Goal: Transaction & Acquisition: Purchase product/service

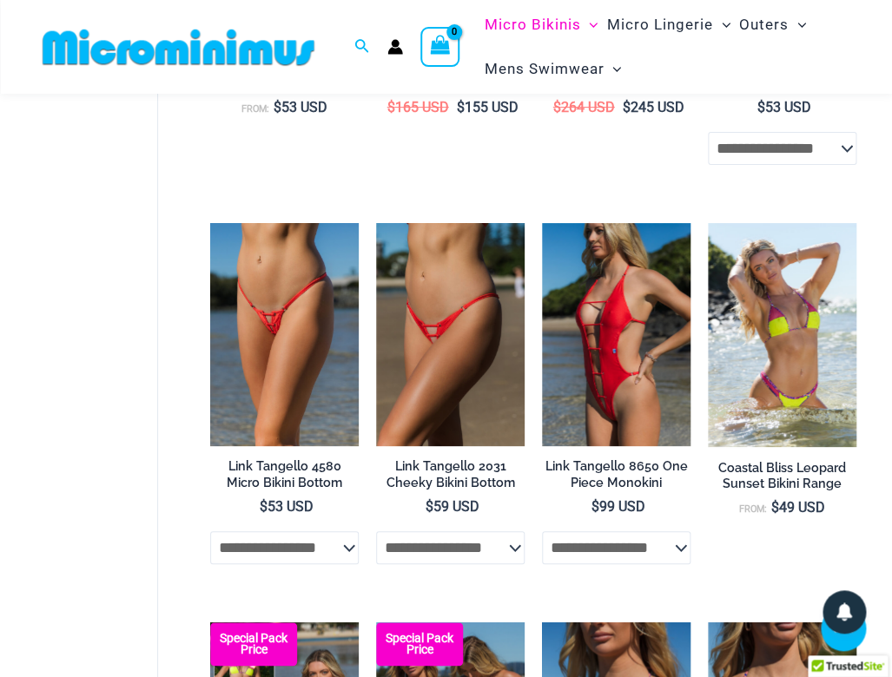
scroll to position [1721, 0]
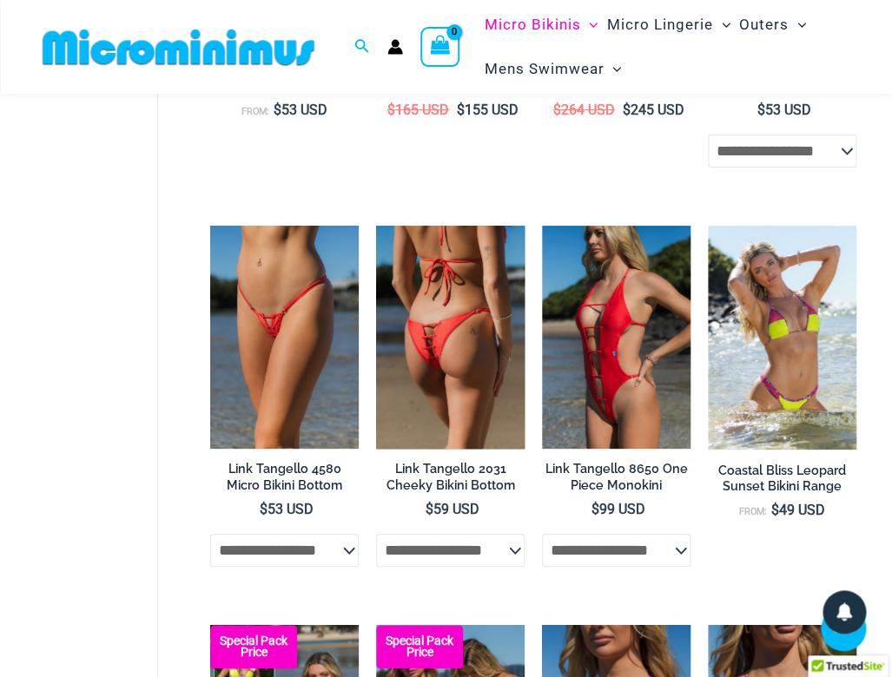
click at [516, 342] on img at bounding box center [450, 337] width 148 height 222
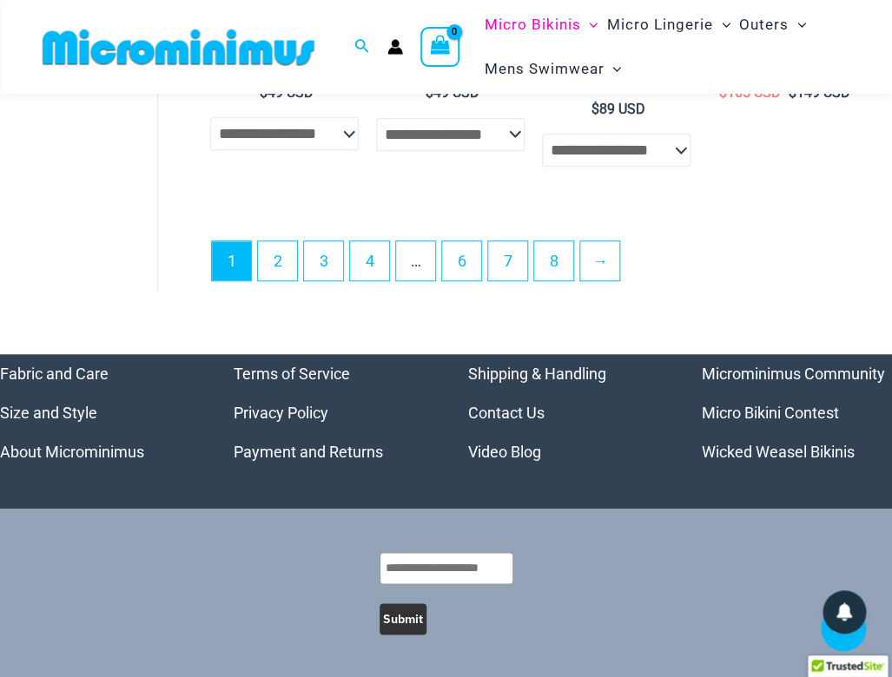
scroll to position [3821, 0]
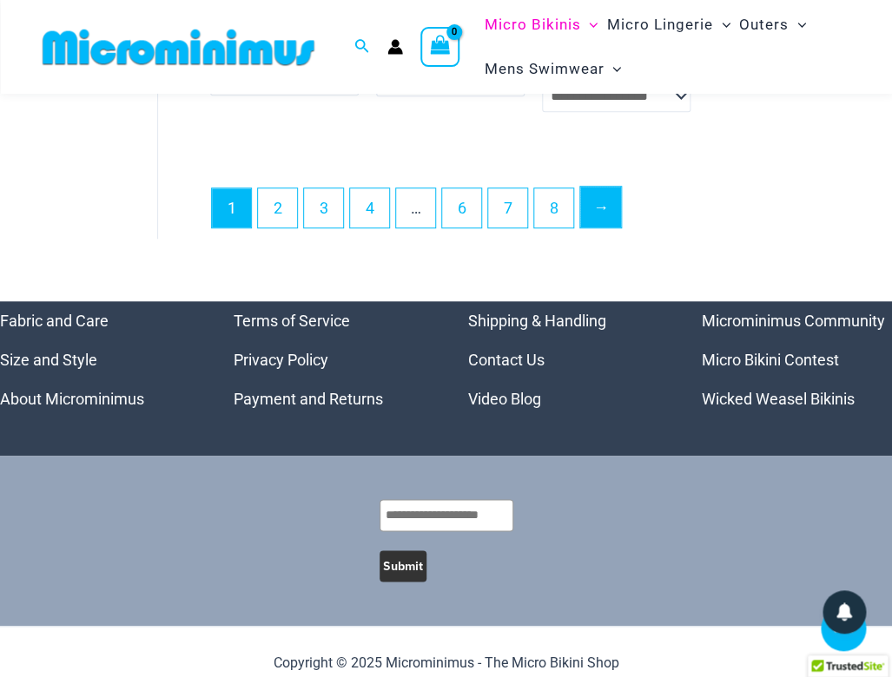
click at [609, 196] on link "→" at bounding box center [600, 207] width 41 height 41
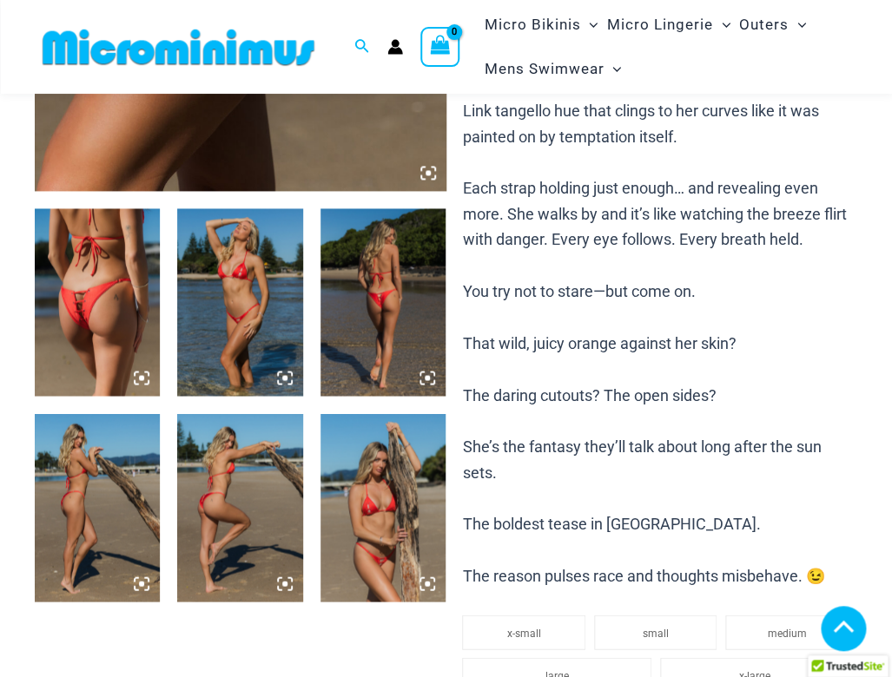
scroll to position [577, 0]
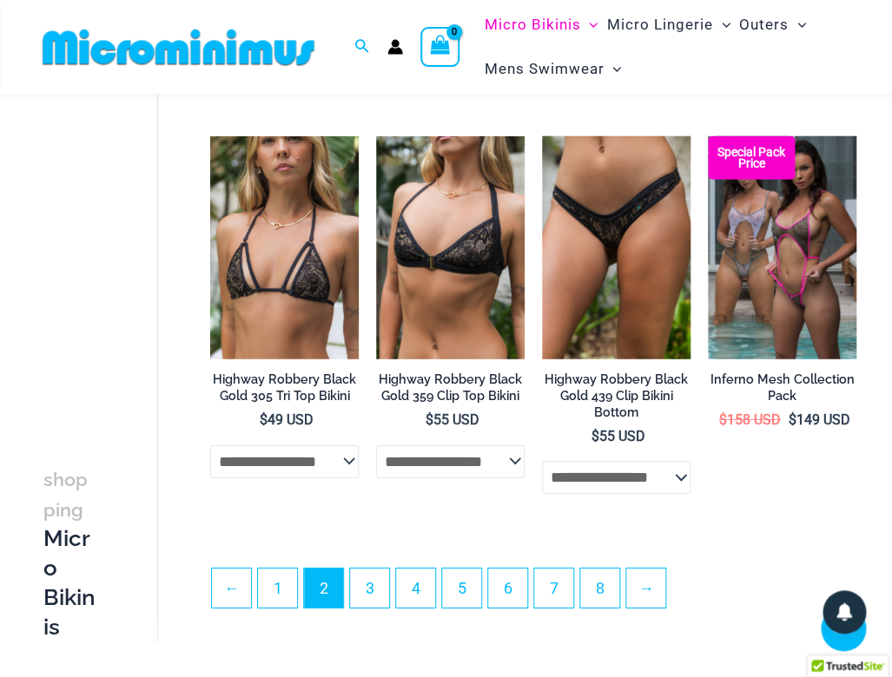
scroll to position [2961, 0]
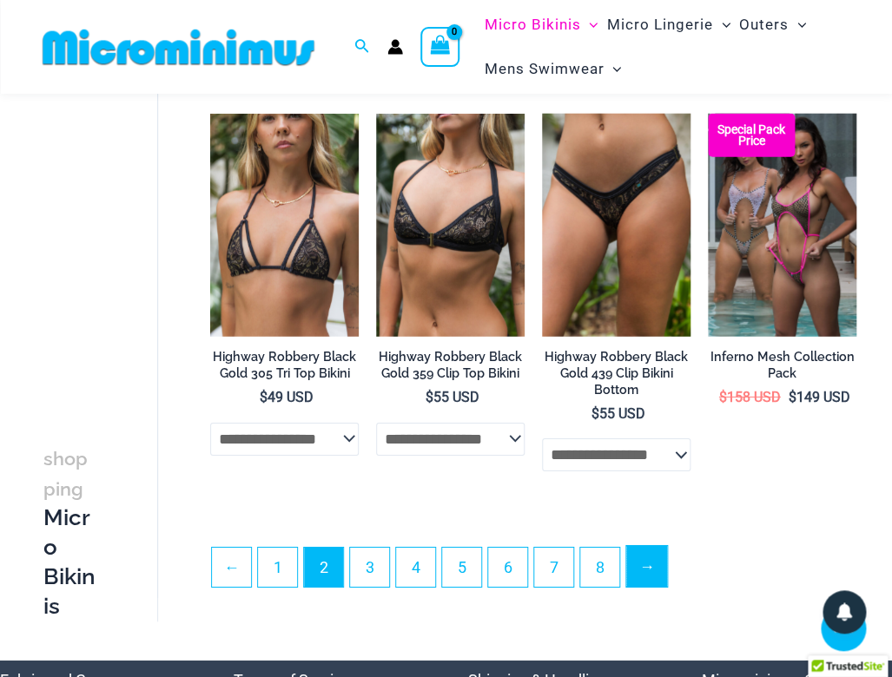
click at [651, 562] on link "→" at bounding box center [646, 566] width 41 height 41
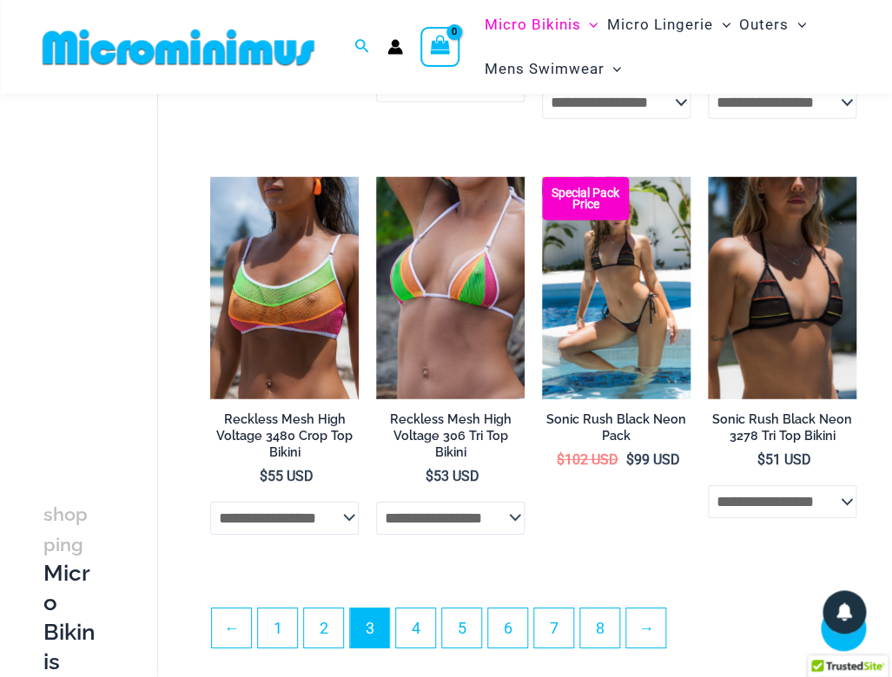
scroll to position [2885, 0]
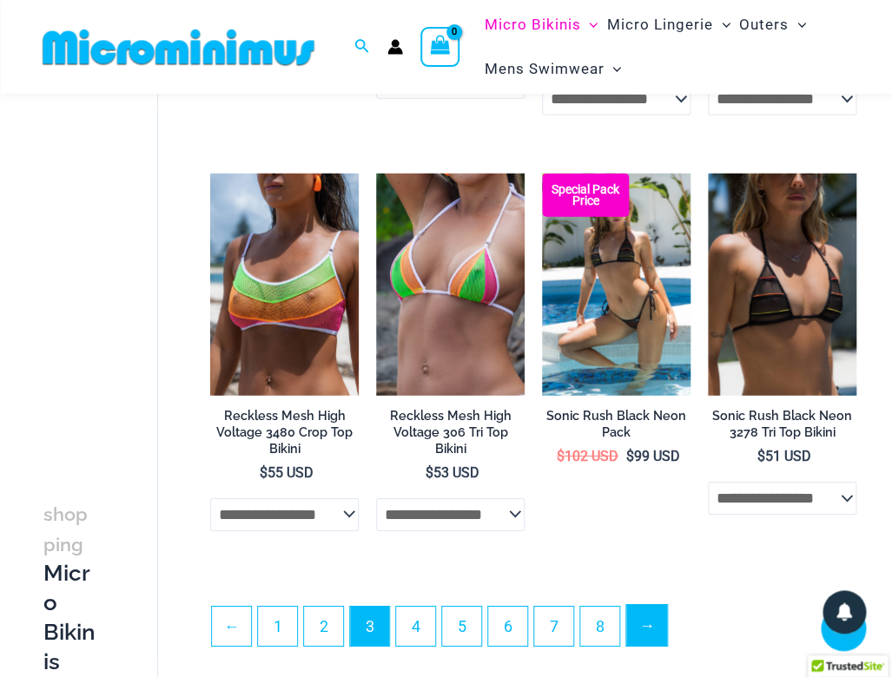
click at [659, 605] on link "→" at bounding box center [646, 625] width 41 height 41
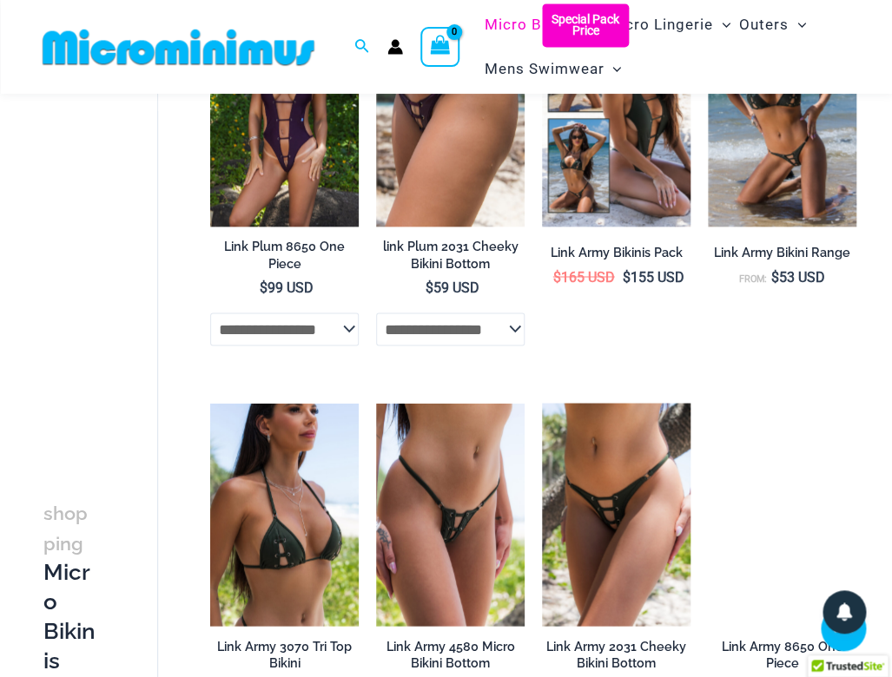
scroll to position [631, 0]
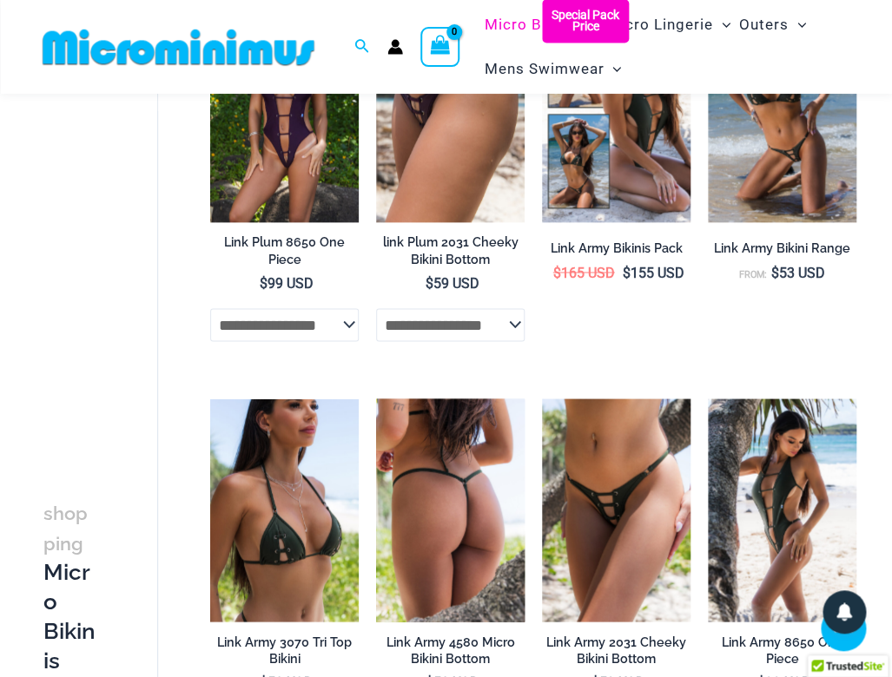
click at [475, 550] on img at bounding box center [450, 509] width 148 height 222
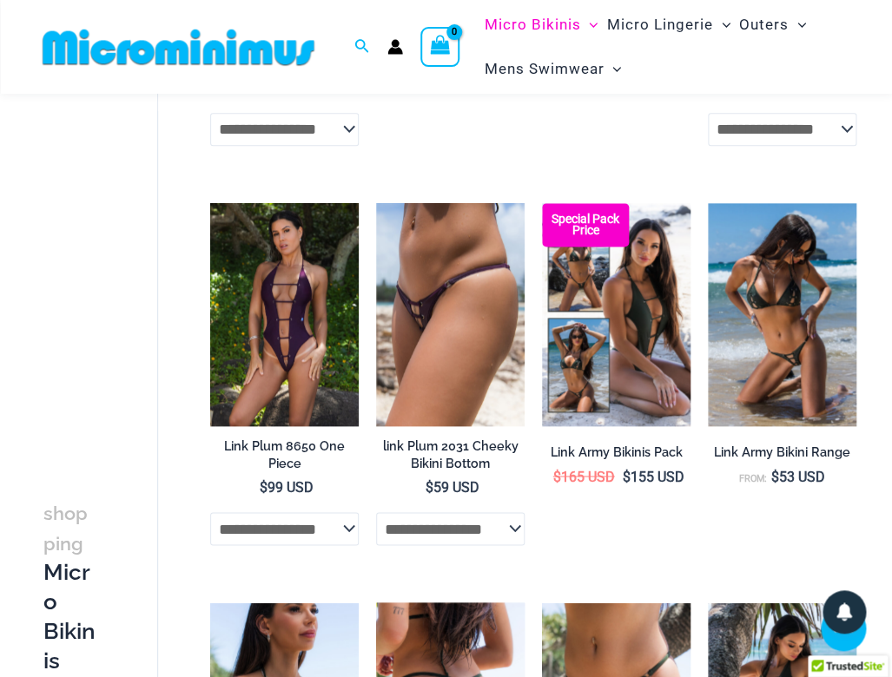
scroll to position [431, 0]
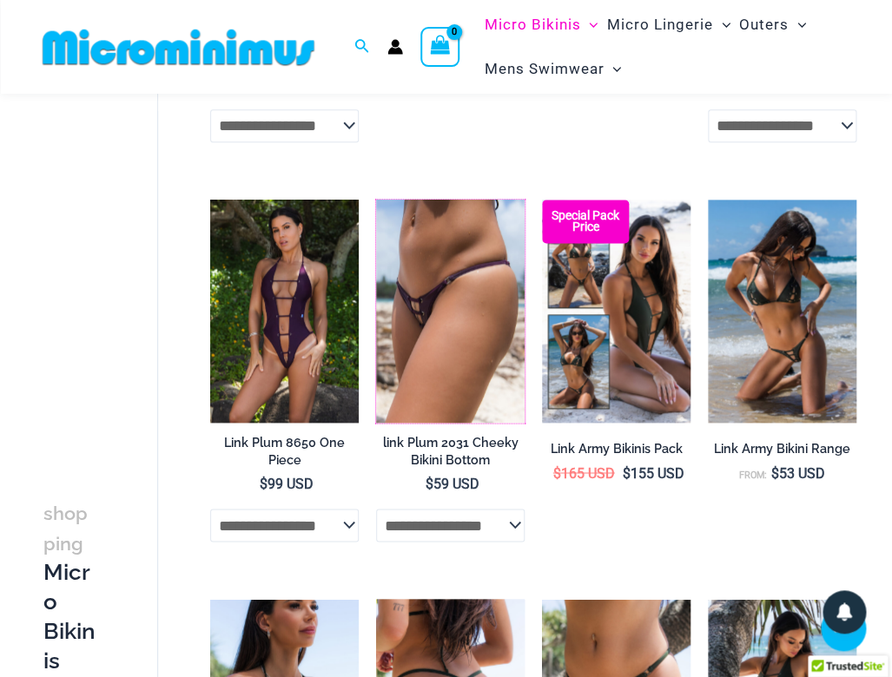
click at [376, 200] on img at bounding box center [376, 200] width 0 height 0
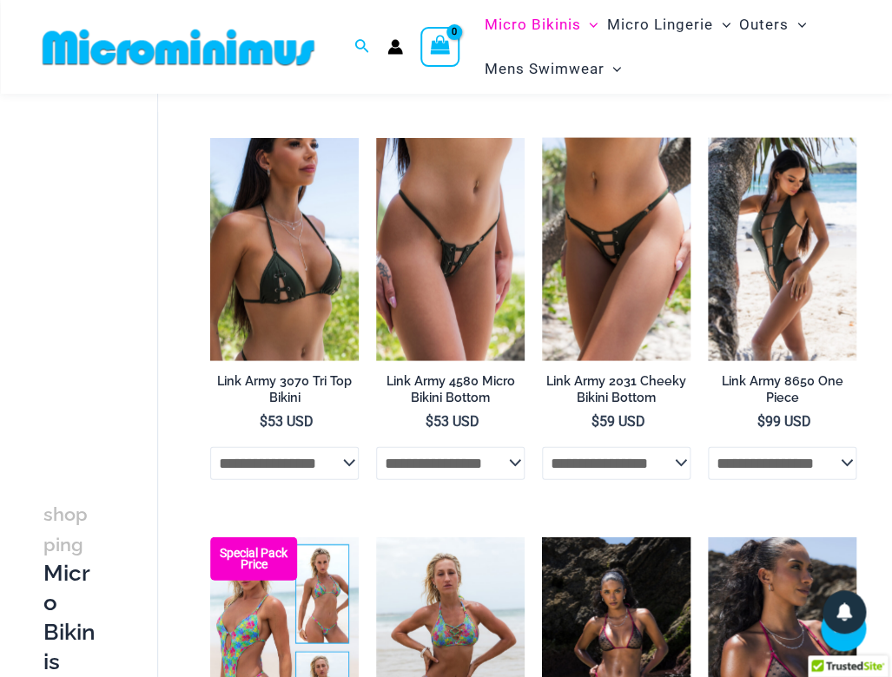
scroll to position [896, 0]
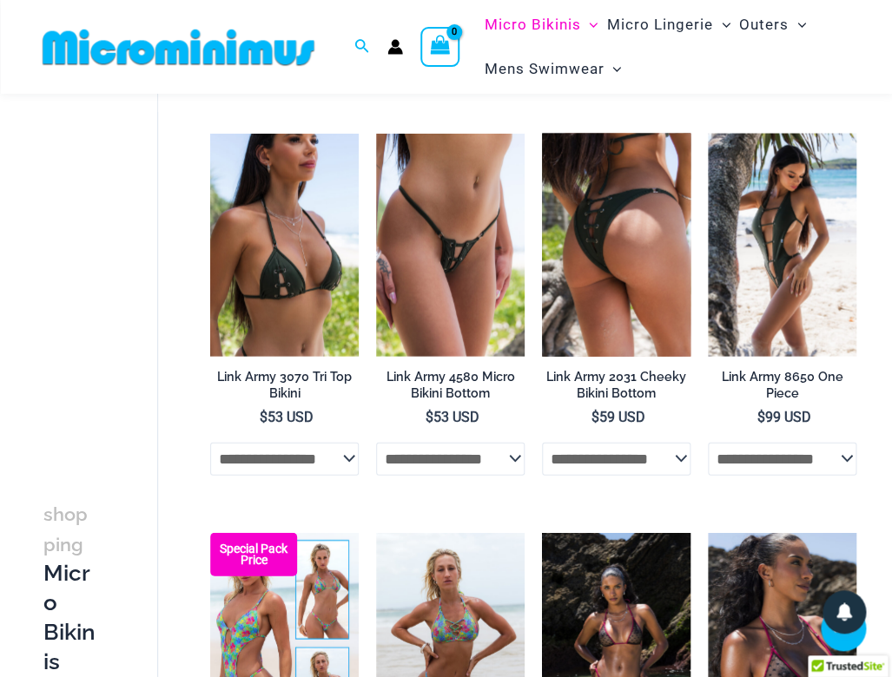
click at [601, 260] on img at bounding box center [616, 245] width 148 height 222
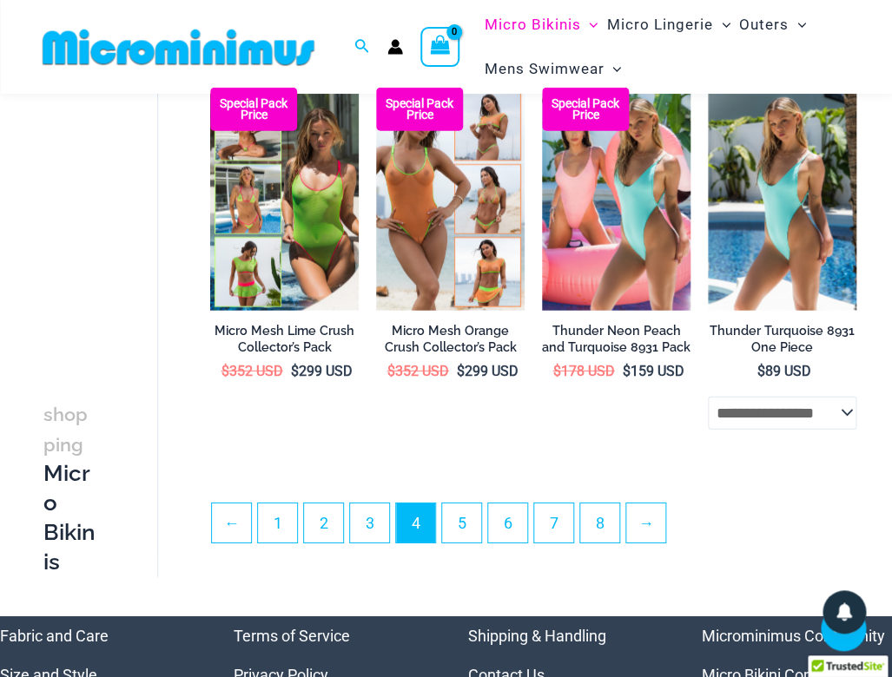
scroll to position [2898, 0]
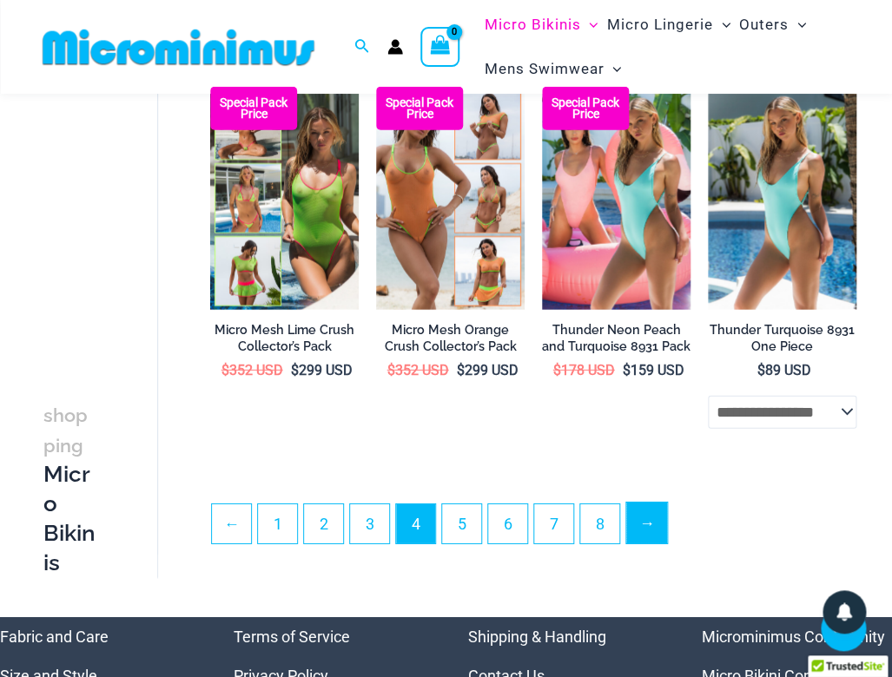
click at [647, 507] on link "→" at bounding box center [646, 523] width 41 height 41
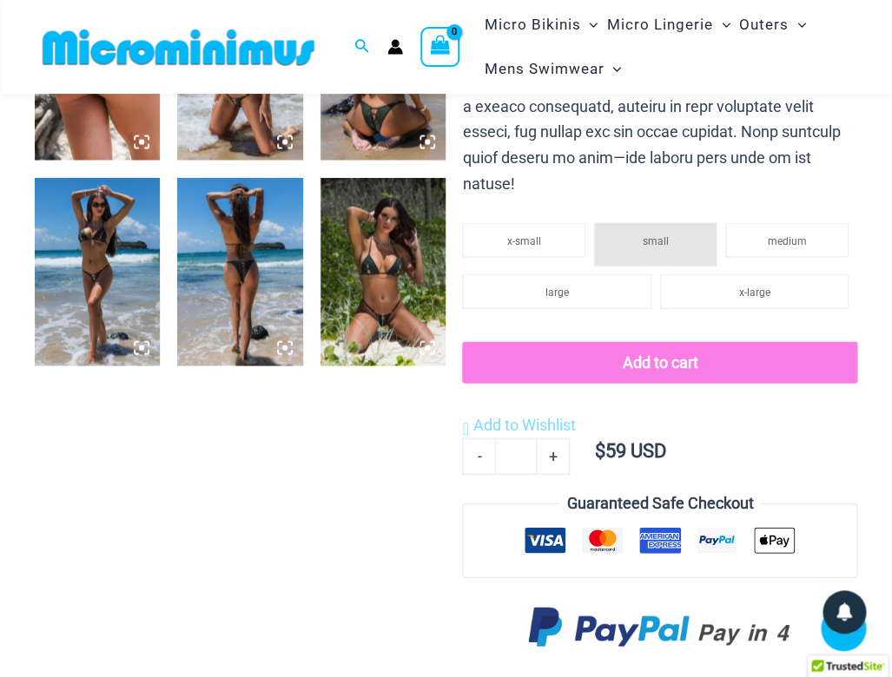
scroll to position [831, 0]
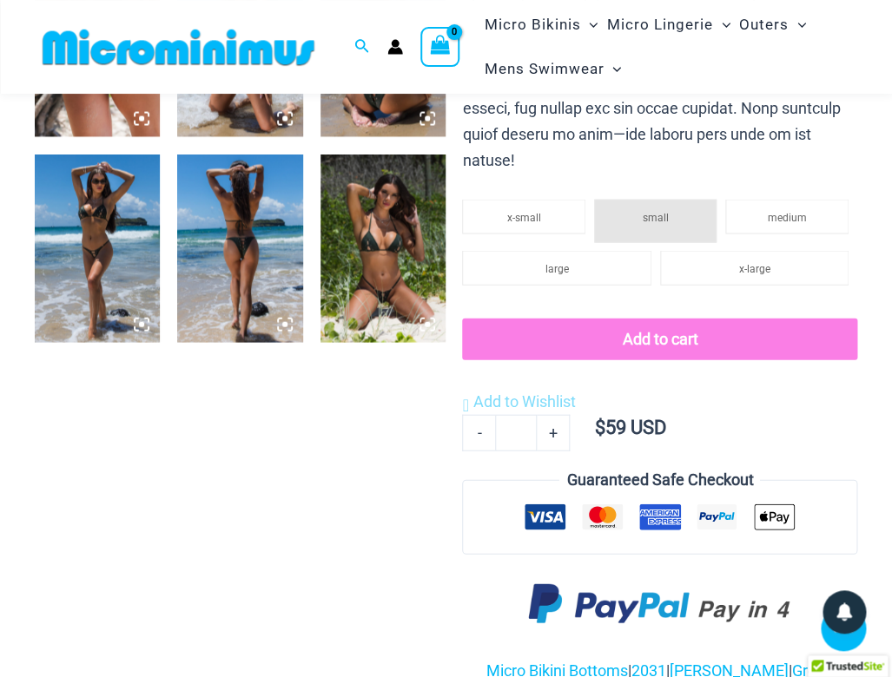
click at [372, 181] on img at bounding box center [382, 248] width 125 height 188
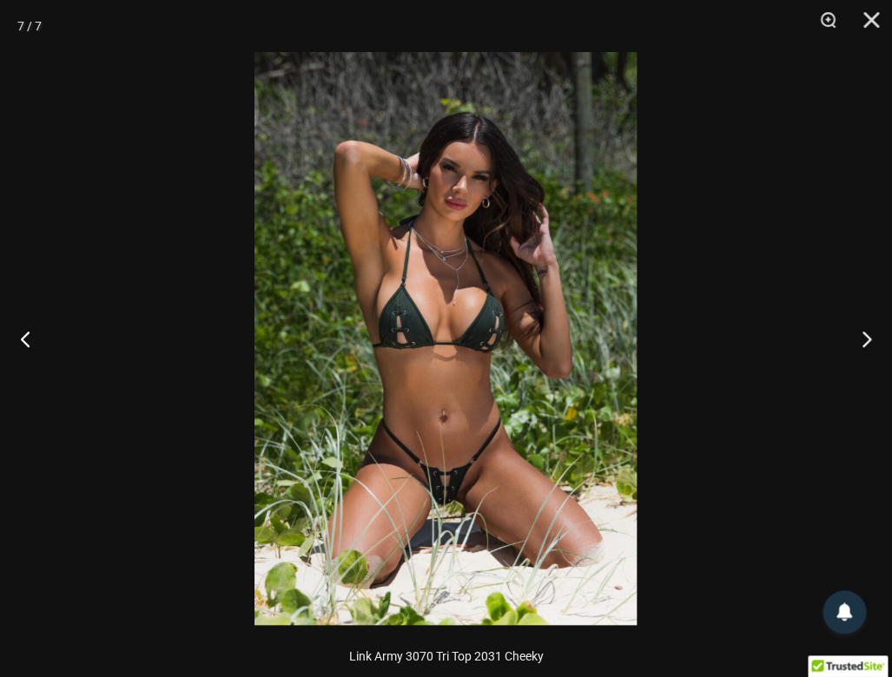
click at [395, 194] on img at bounding box center [445, 338] width 382 height 573
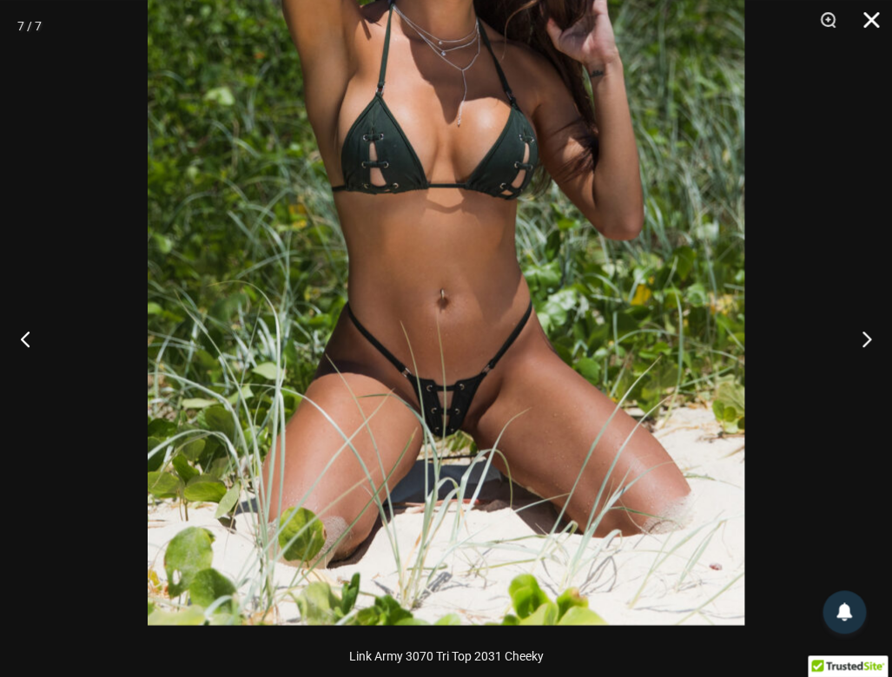
click at [867, 27] on button "Close" at bounding box center [864, 26] width 43 height 52
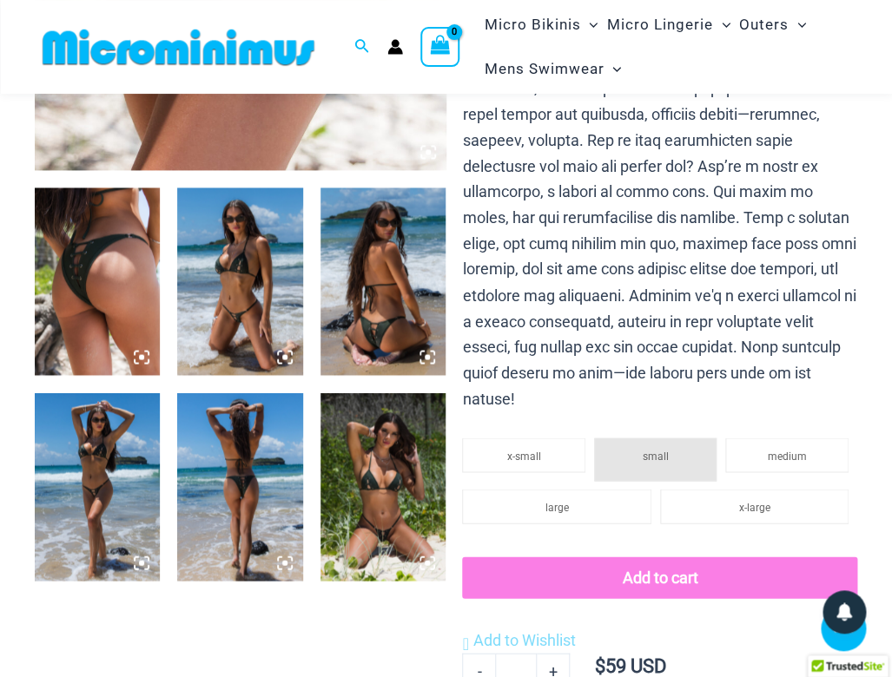
scroll to position [579, 0]
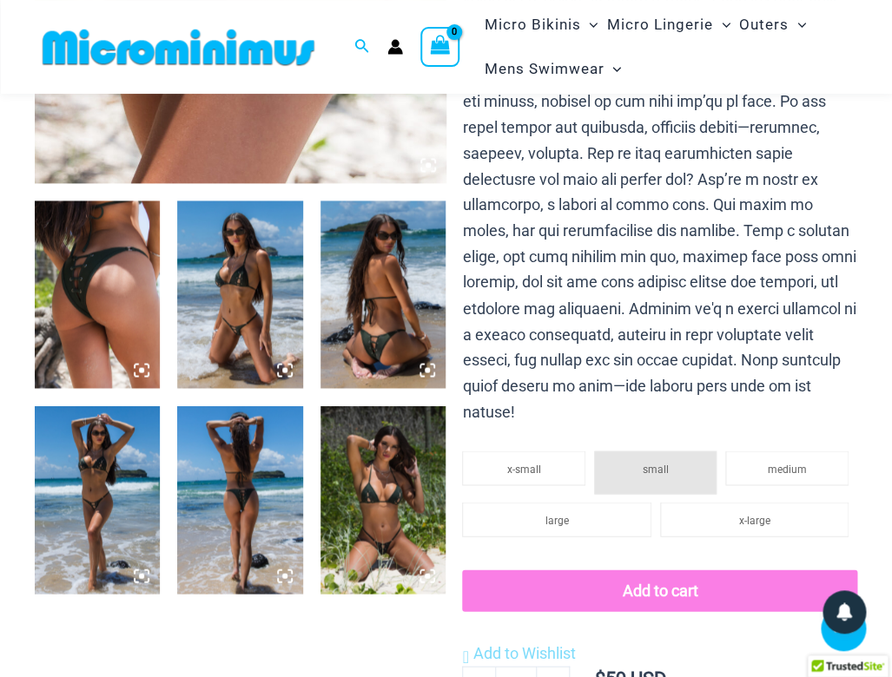
click at [234, 282] on img at bounding box center [239, 295] width 125 height 188
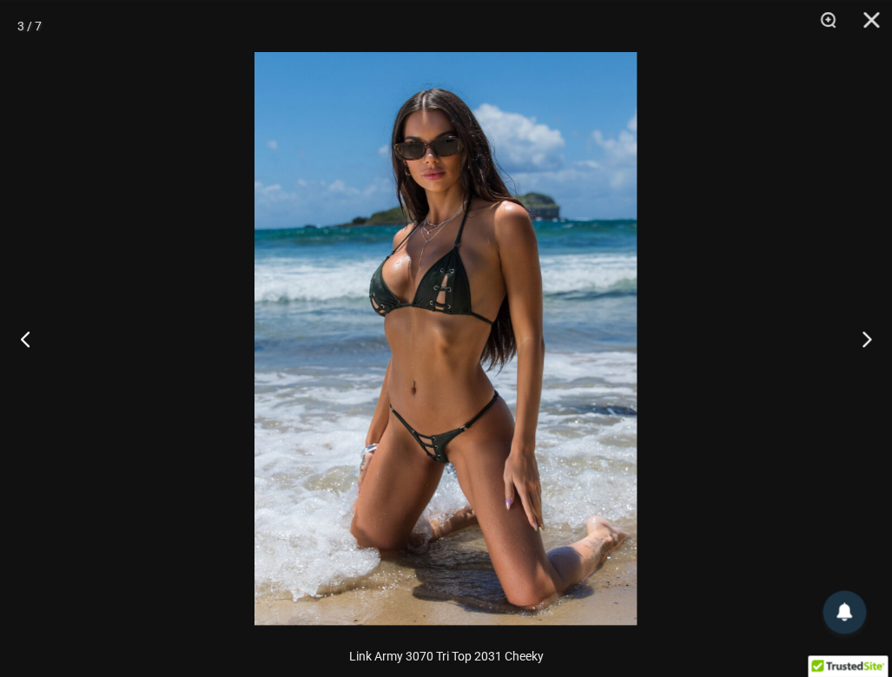
click at [410, 311] on img at bounding box center [445, 338] width 382 height 573
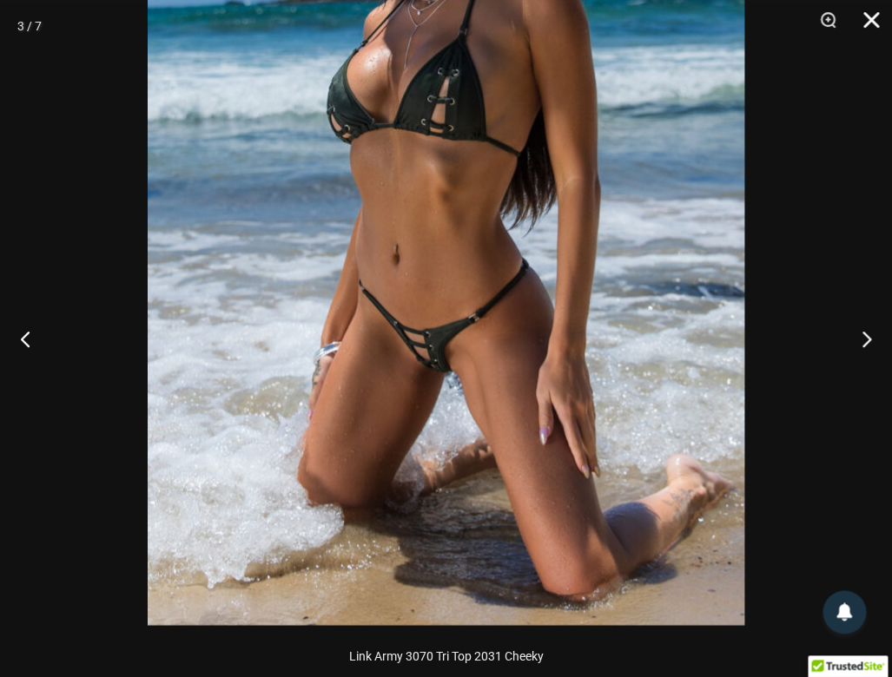
click at [872, 23] on button "Close" at bounding box center [864, 26] width 43 height 52
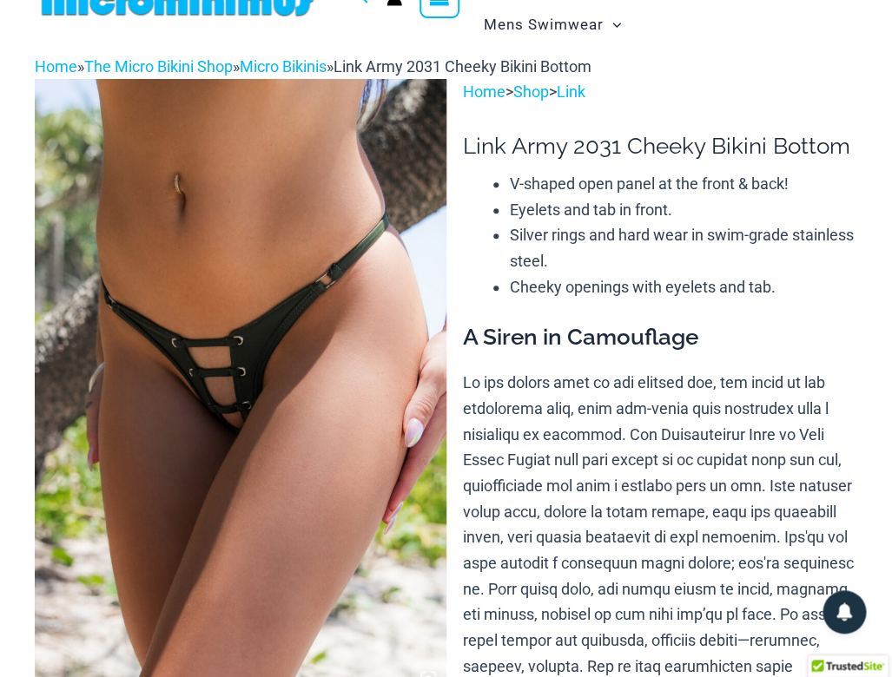
scroll to position [0, 0]
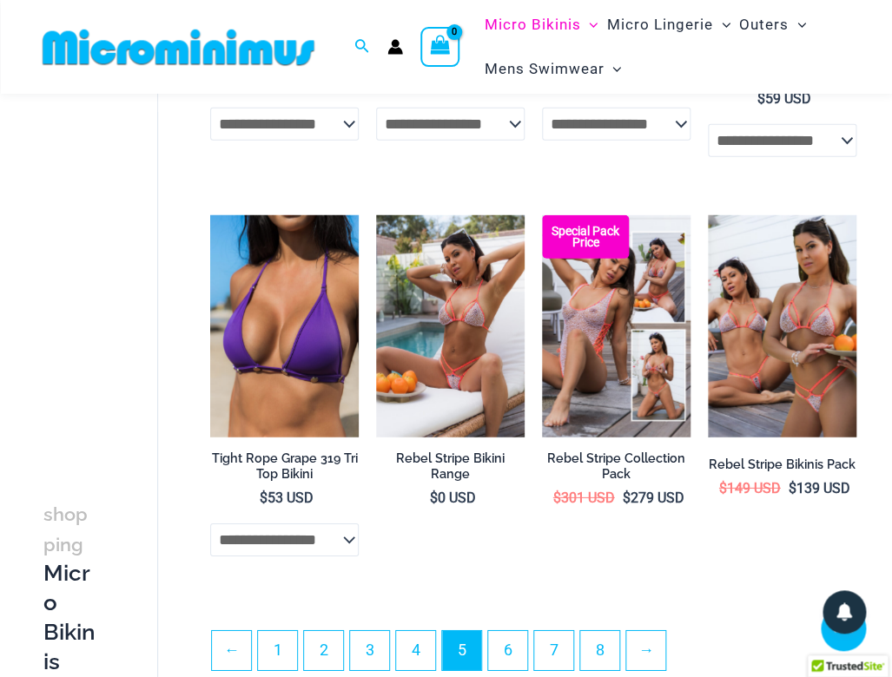
scroll to position [2869, 0]
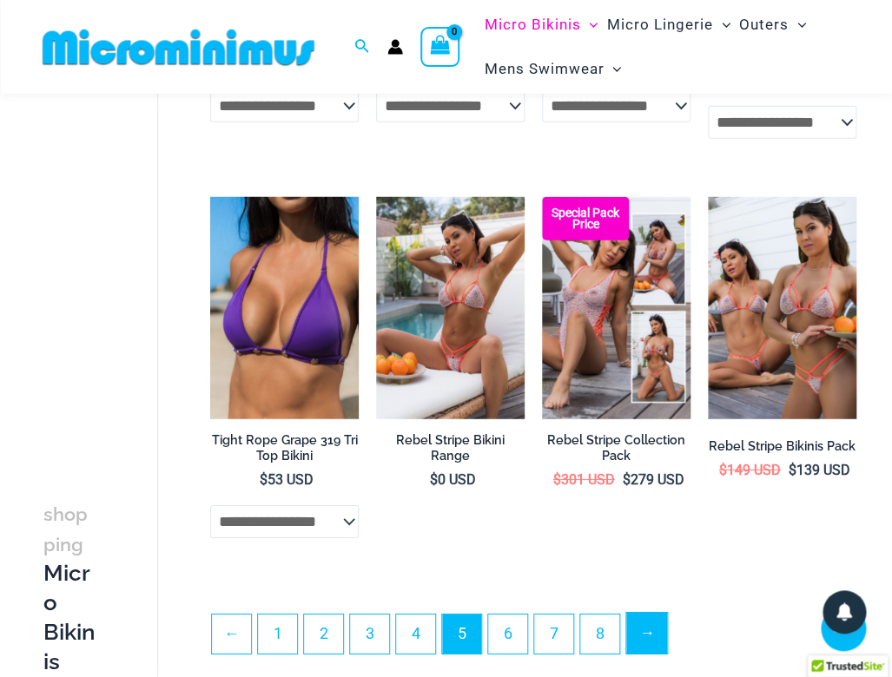
click at [641, 619] on link "→" at bounding box center [646, 633] width 41 height 41
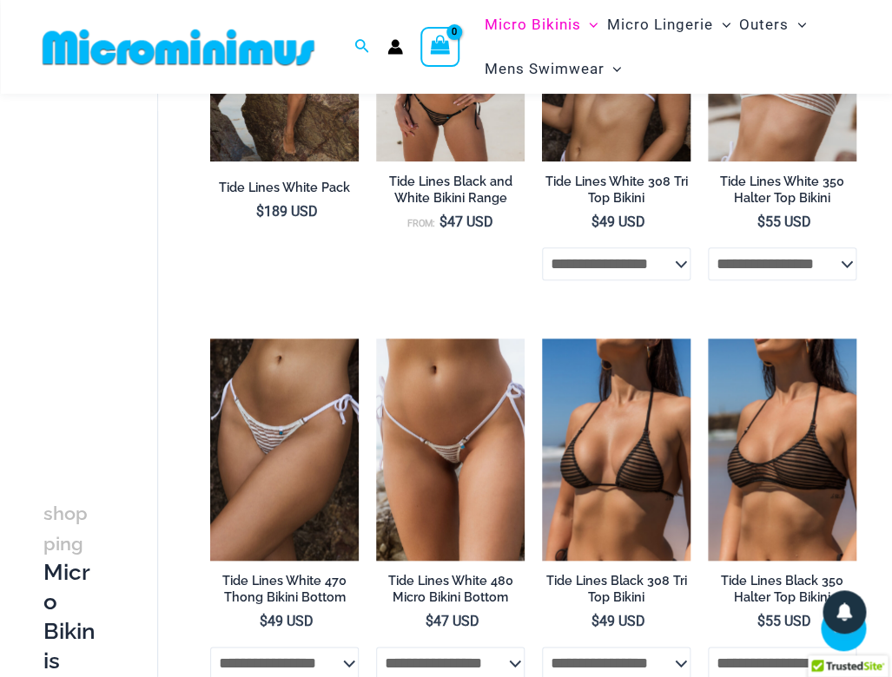
scroll to position [1947, 0]
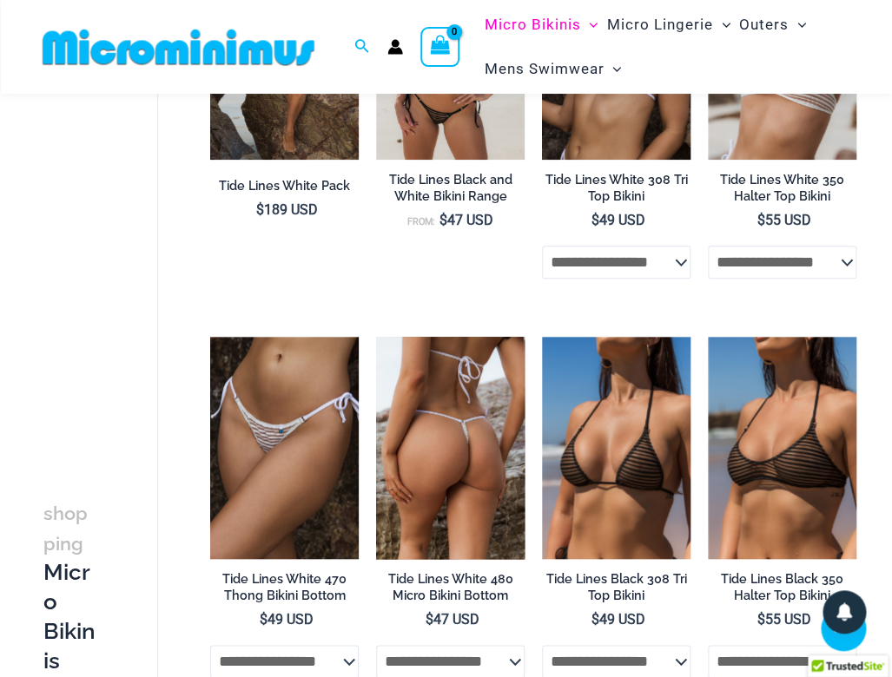
click at [510, 477] on img at bounding box center [450, 448] width 148 height 222
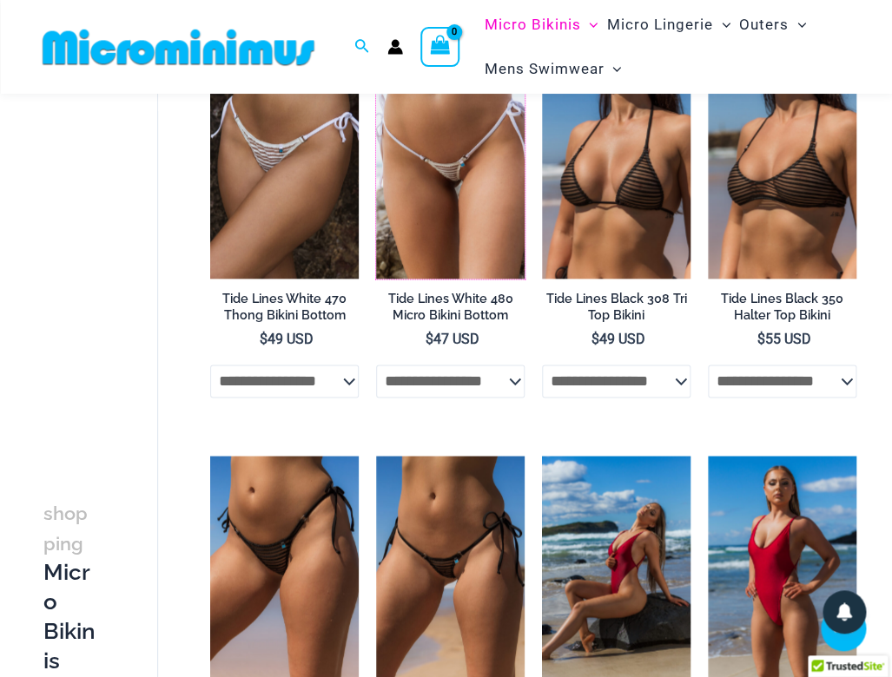
scroll to position [2228, 0]
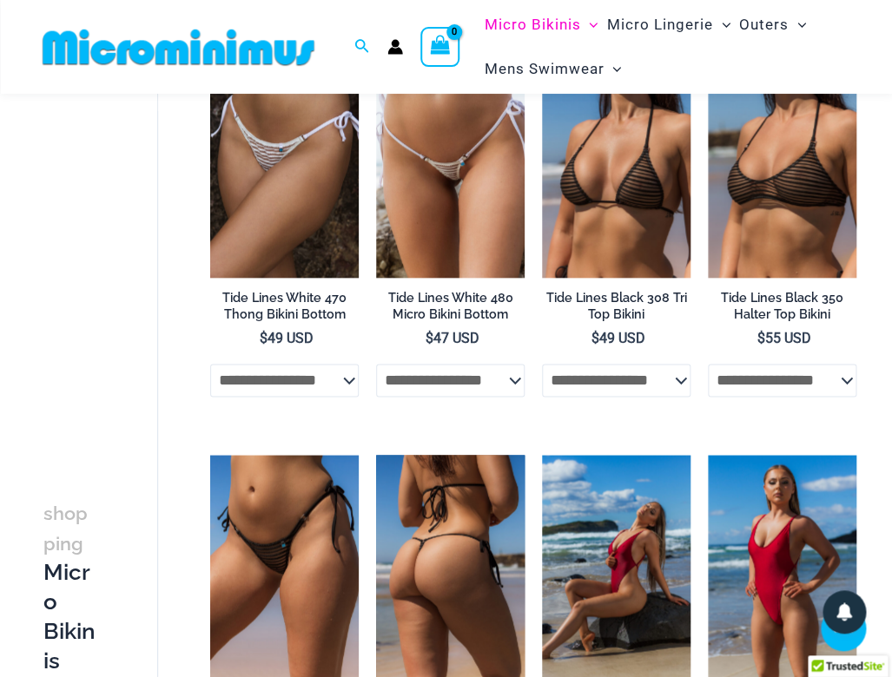
click at [411, 484] on img at bounding box center [450, 566] width 148 height 222
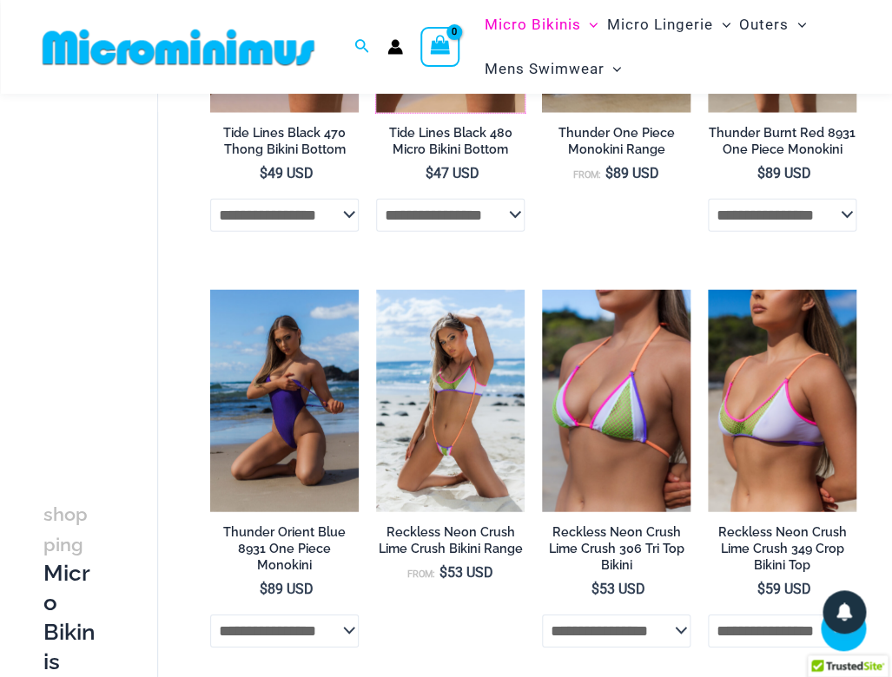
scroll to position [2841, 0]
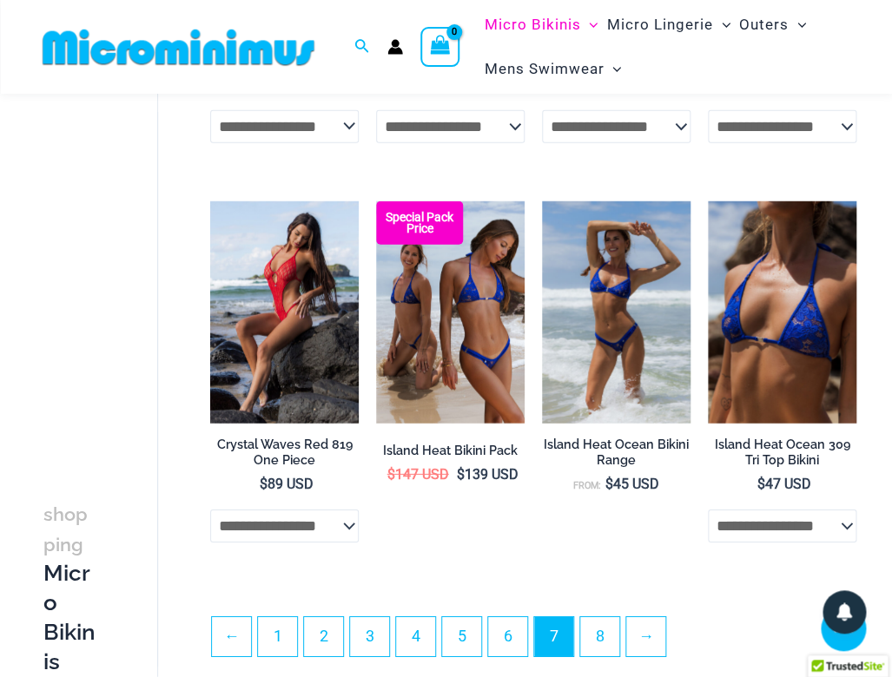
scroll to position [2865, 0]
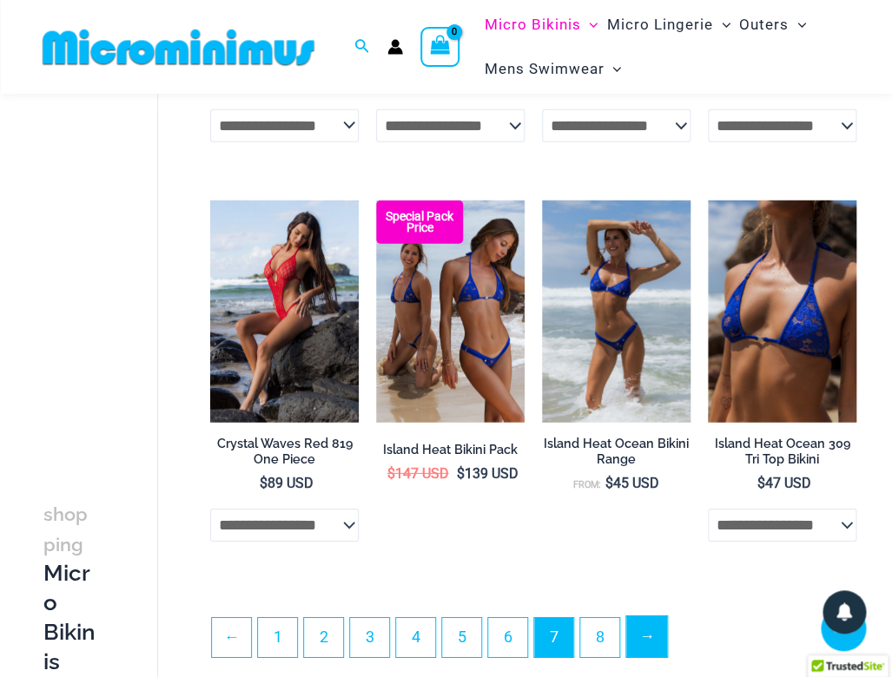
click at [667, 618] on link "→" at bounding box center [646, 636] width 41 height 41
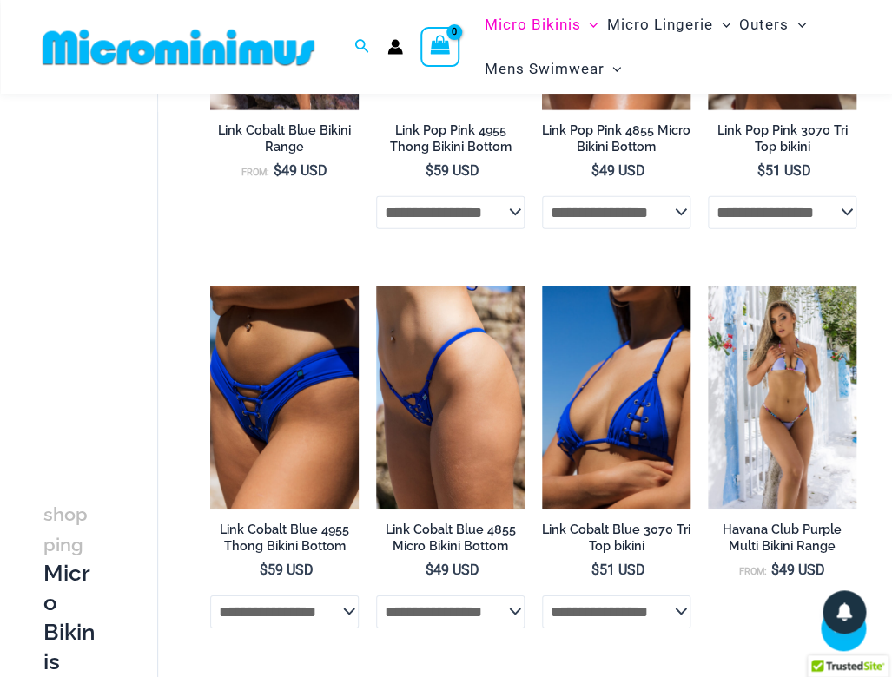
scroll to position [1148, 0]
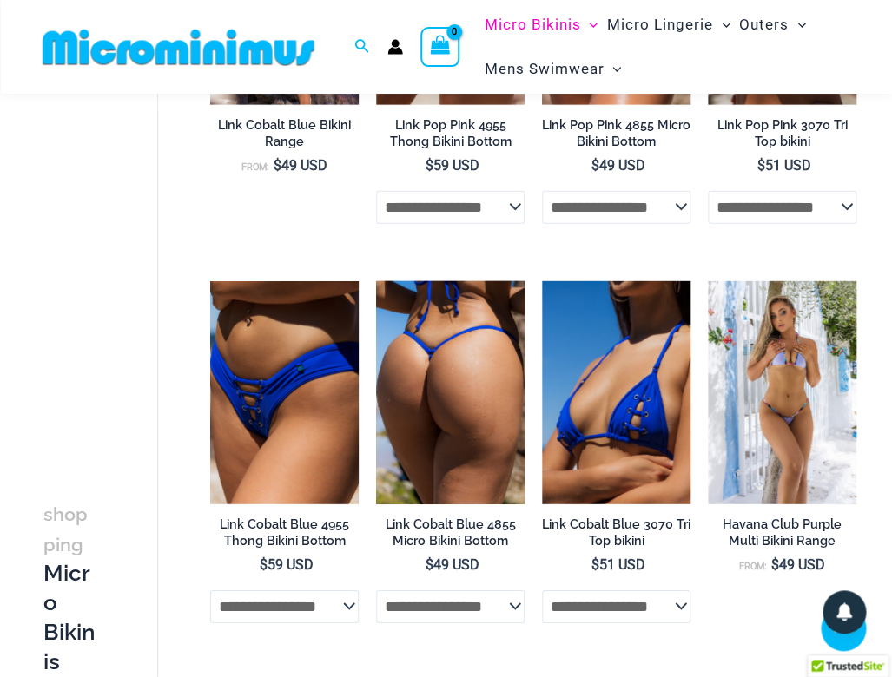
click at [483, 464] on img at bounding box center [450, 392] width 148 height 222
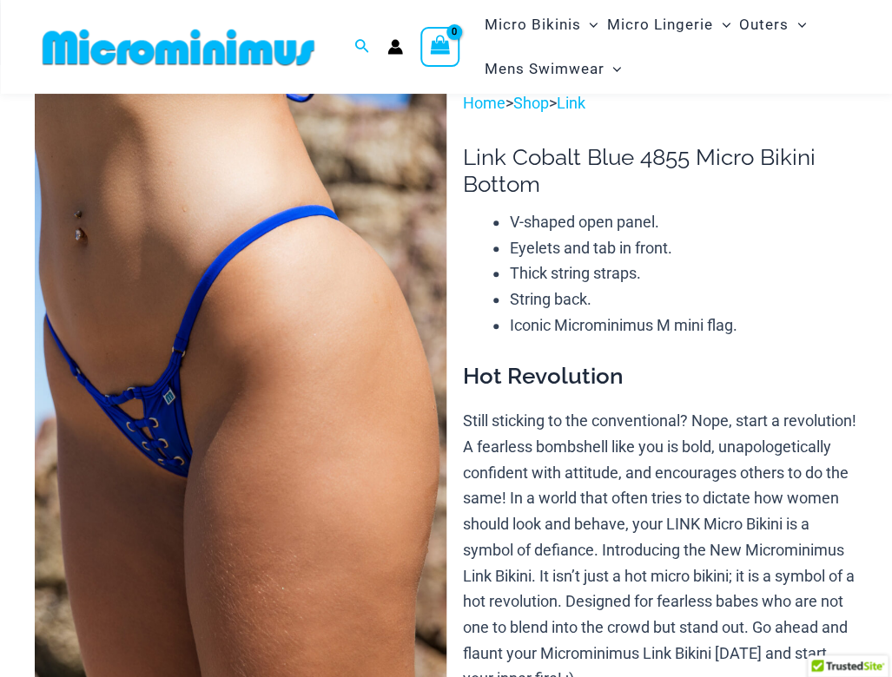
scroll to position [56, 0]
